Goal: Task Accomplishment & Management: Use online tool/utility

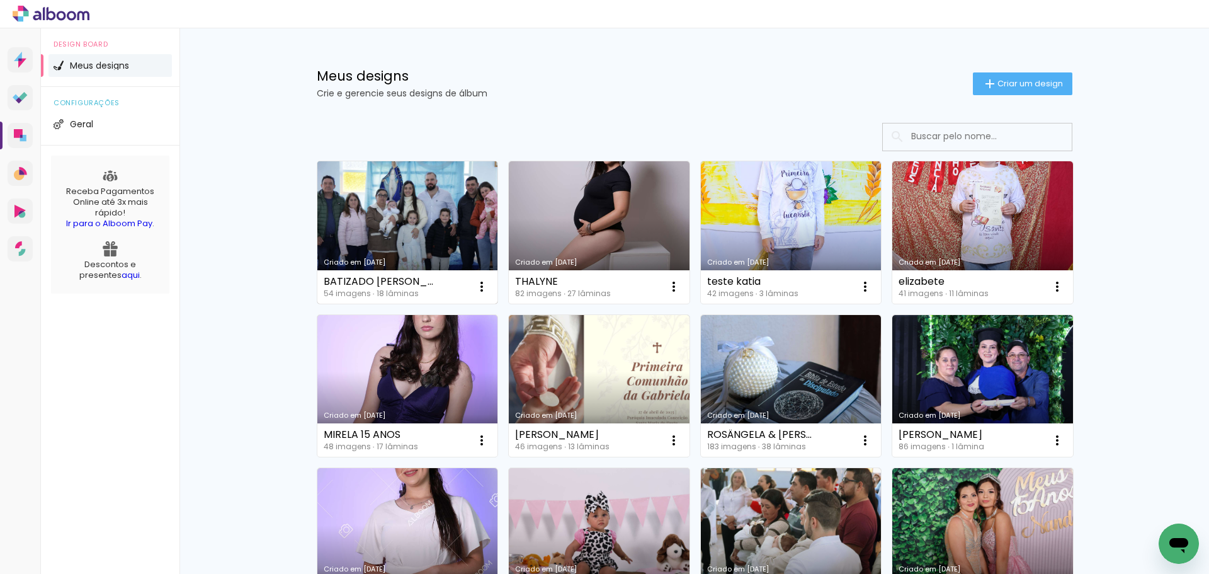
click at [415, 226] on link "Criado em [DATE]" at bounding box center [407, 232] width 181 height 142
